Goal: Transaction & Acquisition: Purchase product/service

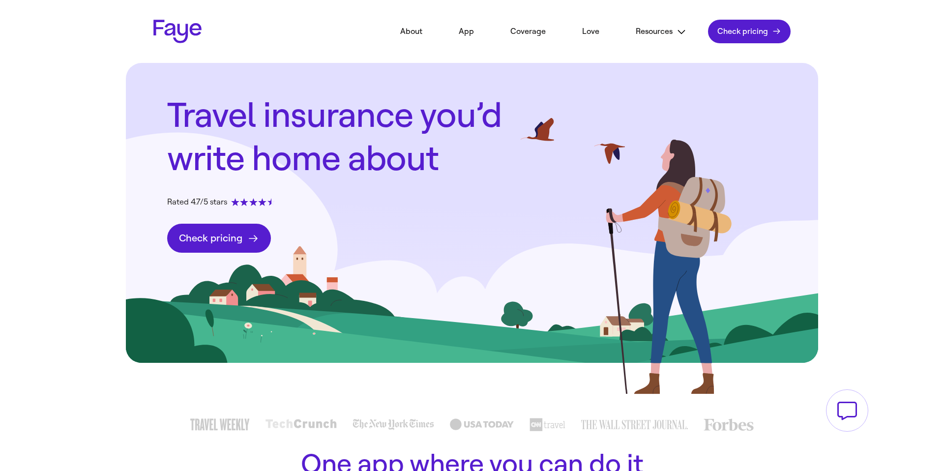
click at [256, 241] on link "Check pricing Get a quote" at bounding box center [219, 238] width 104 height 29
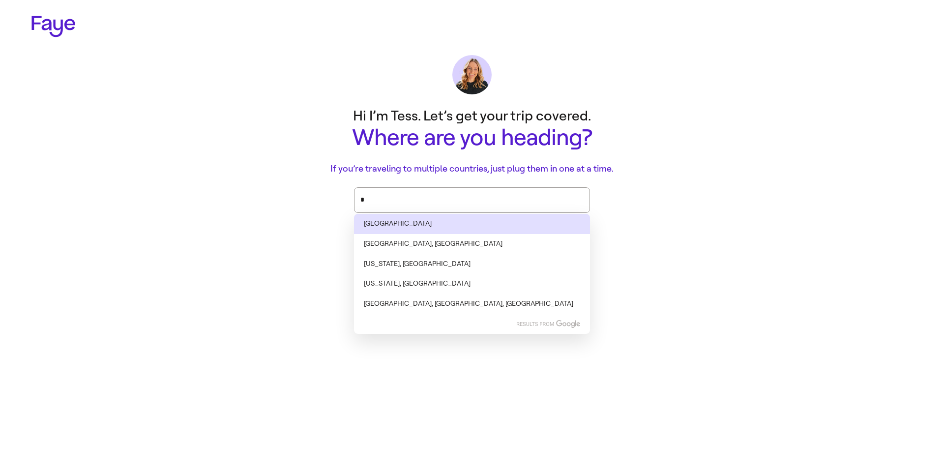
click at [432, 231] on li "Oman" at bounding box center [472, 224] width 236 height 20
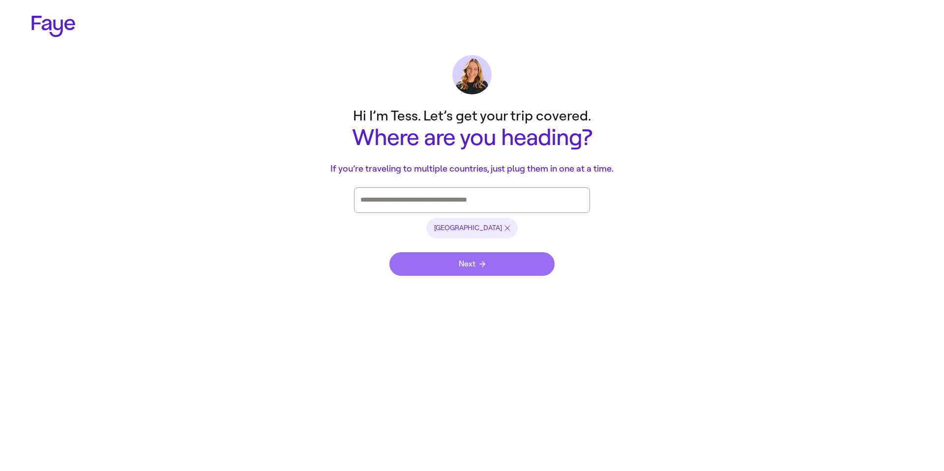
click at [474, 261] on span "Next" at bounding box center [472, 264] width 27 height 8
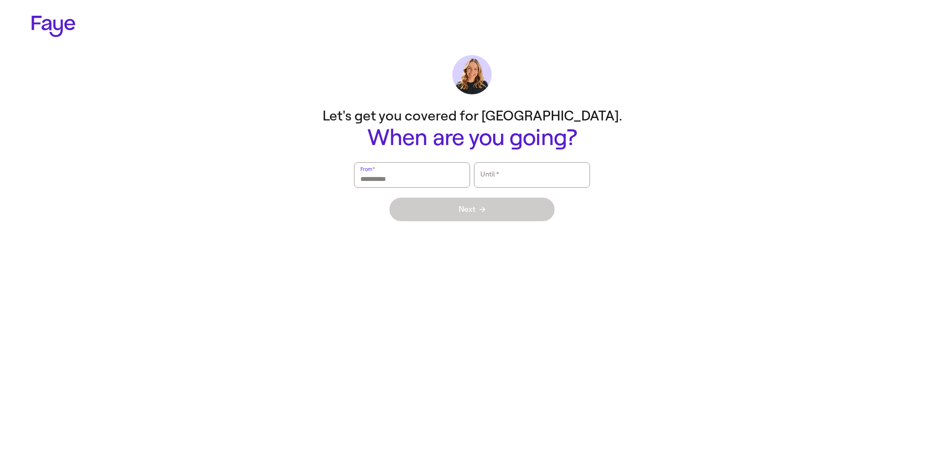
click at [429, 180] on input "From   *" at bounding box center [412, 175] width 103 height 23
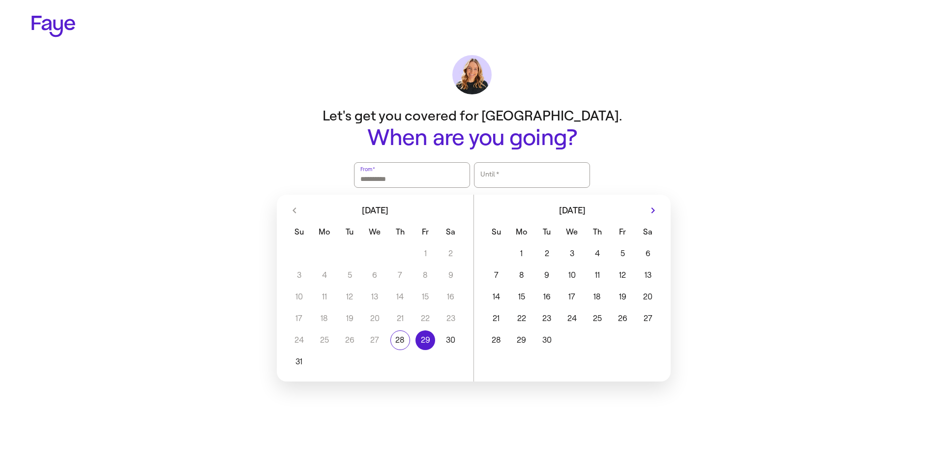
click at [419, 337] on button "29" at bounding box center [425, 341] width 25 height 20
click at [453, 343] on button "30" at bounding box center [450, 341] width 25 height 20
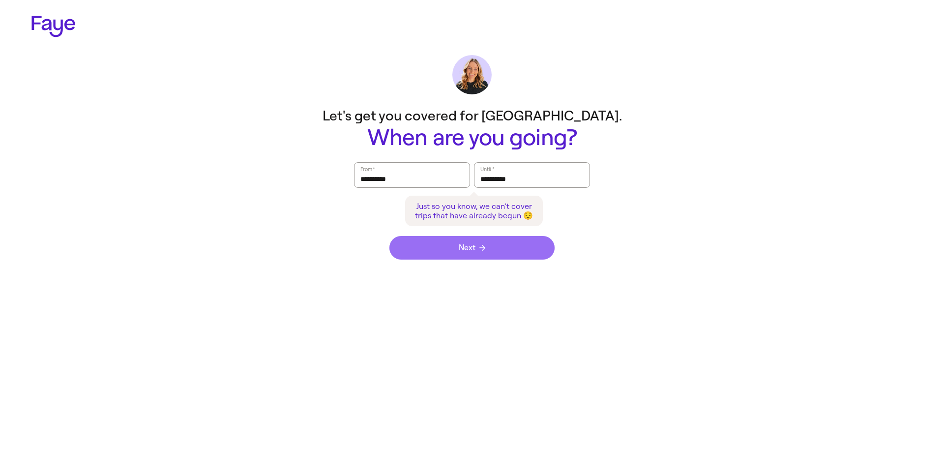
click at [514, 252] on button "Next" at bounding box center [472, 248] width 165 height 24
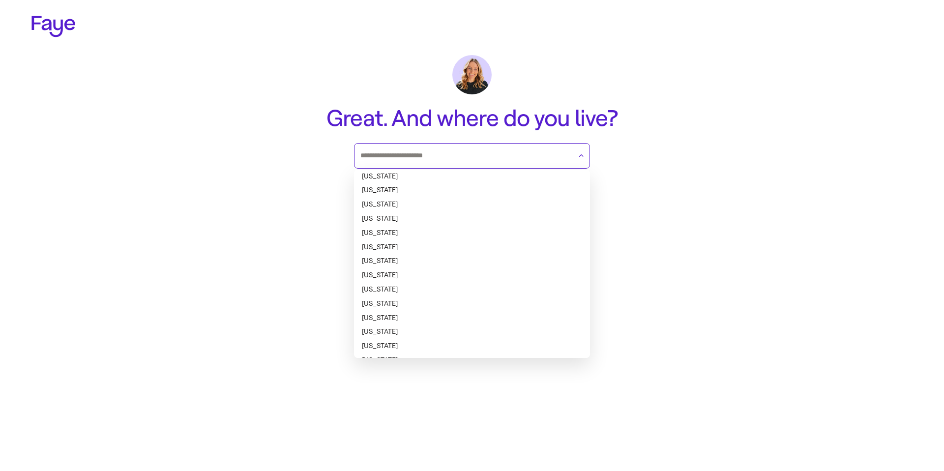
click at [508, 161] on input "text" at bounding box center [466, 156] width 211 height 15
click at [448, 313] on li "Georgia" at bounding box center [472, 318] width 236 height 14
type input "*******"
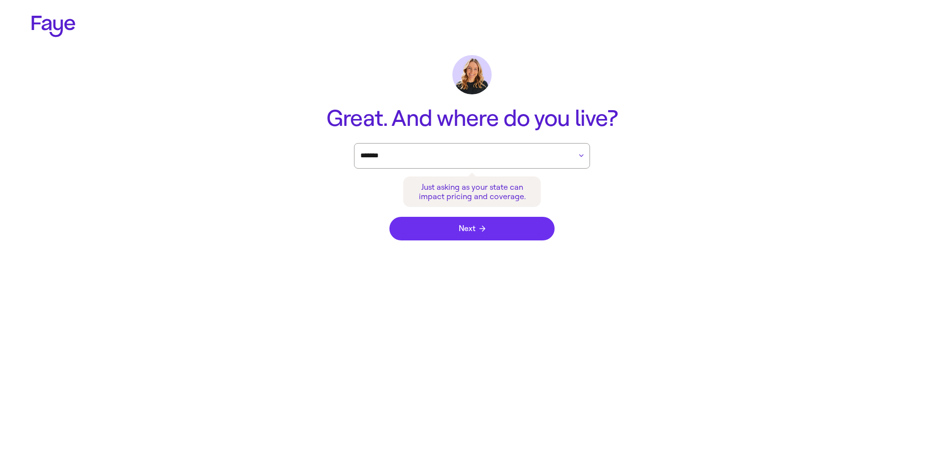
click at [469, 234] on button "Next" at bounding box center [472, 229] width 165 height 24
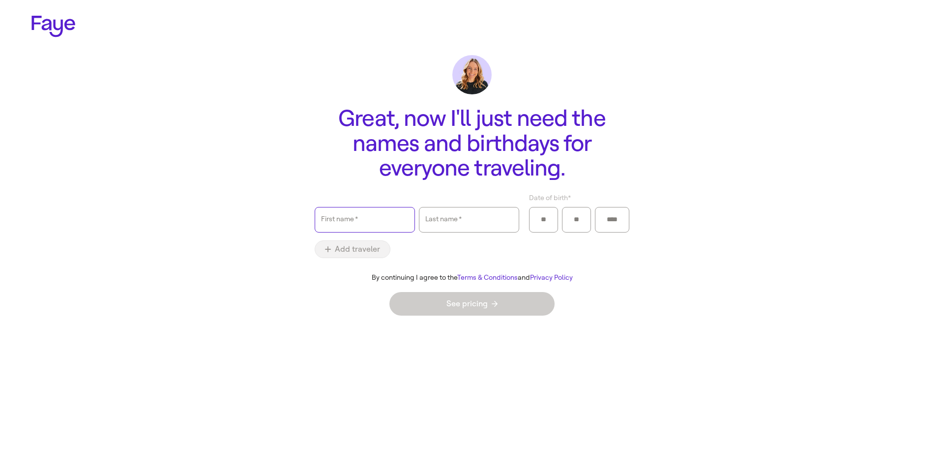
click at [364, 228] on input "First name   *" at bounding box center [365, 220] width 88 height 23
